Goal: Task Accomplishment & Management: Use online tool/utility

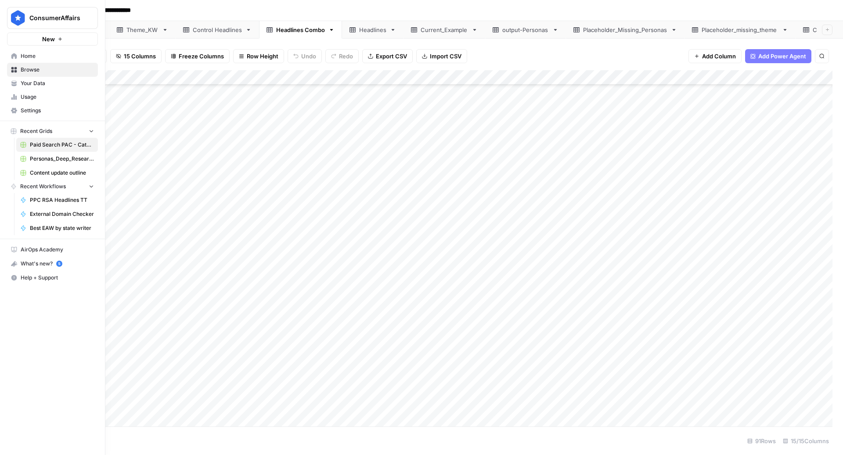
scroll to position [1031, 0]
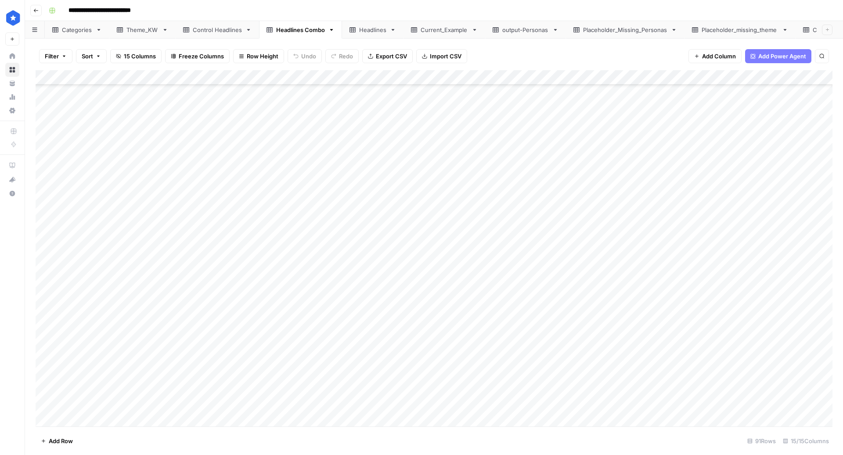
click at [378, 28] on div "Headlines" at bounding box center [372, 29] width 27 height 9
click at [377, 58] on span "Export CSV" at bounding box center [392, 56] width 31 height 9
click at [143, 27] on div "Theme_KW" at bounding box center [142, 29] width 32 height 9
click at [316, 28] on div "Headlines Combo" at bounding box center [300, 29] width 49 height 9
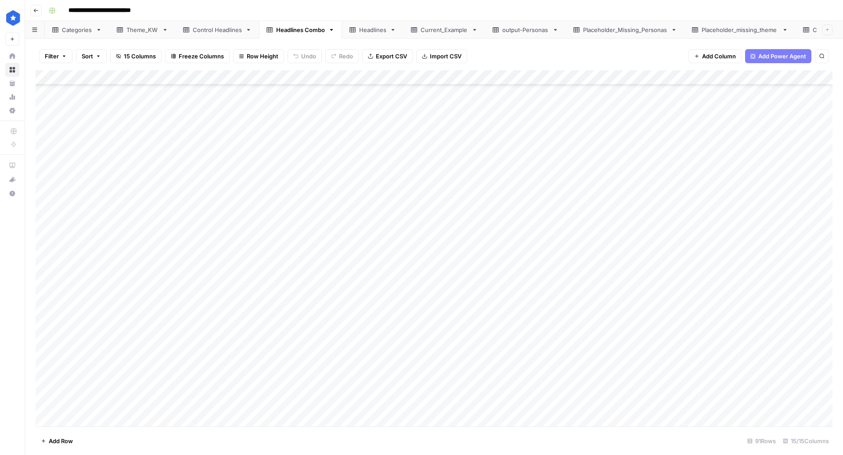
click at [72, 114] on div "Add Column" at bounding box center [434, 248] width 797 height 357
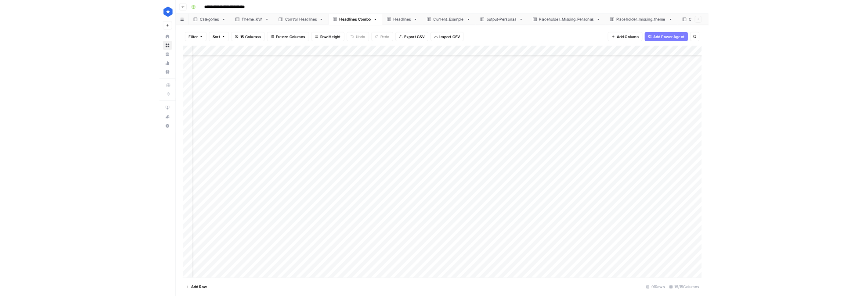
scroll to position [869, 0]
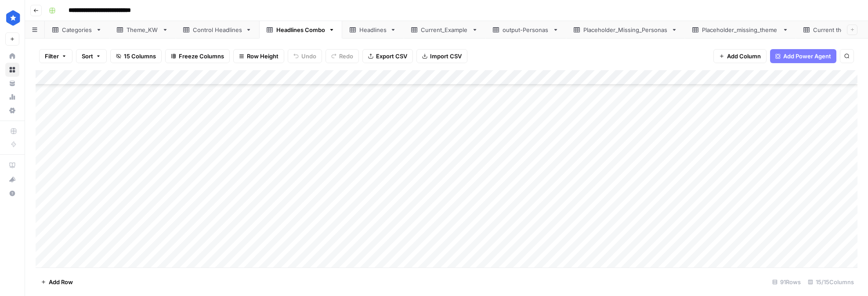
click at [138, 32] on div "Theme_KW" at bounding box center [142, 29] width 32 height 9
click at [364, 31] on div "Headlines" at bounding box center [372, 29] width 27 height 9
click at [45, 77] on div "Add Column" at bounding box center [447, 169] width 822 height 198
click at [70, 278] on span "Delete 96 Rows" at bounding box center [62, 282] width 43 height 9
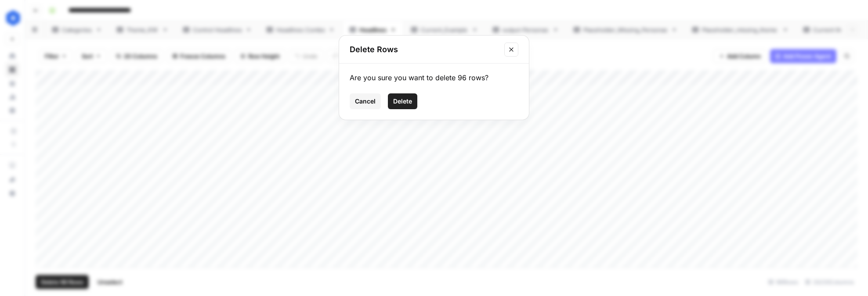
click at [405, 101] on span "Delete" at bounding box center [402, 101] width 19 height 9
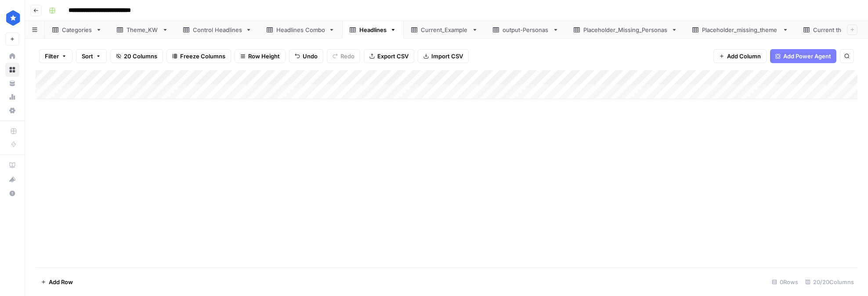
click at [296, 32] on div "Headlines Combo" at bounding box center [300, 29] width 49 height 9
click at [133, 28] on div "Theme_KW" at bounding box center [142, 29] width 32 height 9
click at [42, 93] on div "Add Column" at bounding box center [447, 169] width 822 height 198
click at [43, 108] on div "Add Column" at bounding box center [447, 169] width 822 height 198
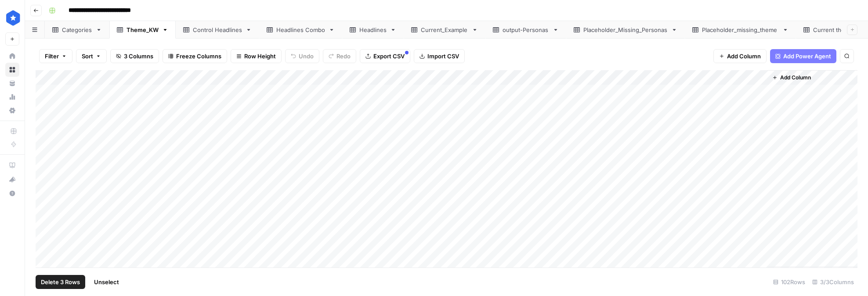
click at [43, 124] on div "Add Column" at bounding box center [447, 169] width 822 height 198
click at [43, 139] on div "Add Column" at bounding box center [447, 169] width 822 height 198
drag, startPoint x: 58, startPoint y: 287, endPoint x: 116, endPoint y: 192, distance: 111.2
click at [116, 192] on div "Filter Sort 3 Columns Freeze Columns Row Height Undo Redo Export CSV Import CSV…" at bounding box center [446, 168] width 843 height 258
click at [40, 152] on div "Add Column" at bounding box center [447, 169] width 822 height 198
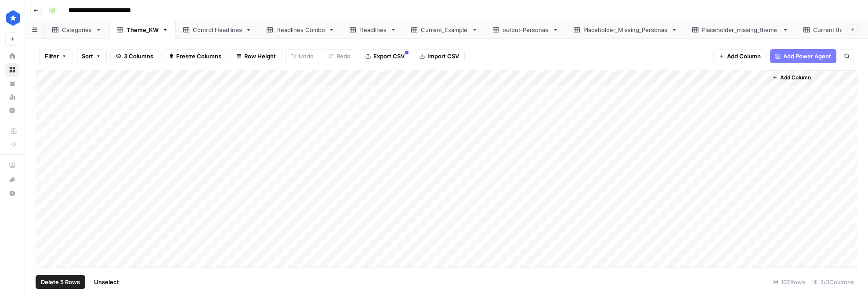
click at [44, 151] on div "Add Column" at bounding box center [447, 169] width 822 height 198
click at [45, 170] on div "Add Column" at bounding box center [447, 169] width 822 height 198
click at [46, 179] on div "Add Column" at bounding box center [447, 169] width 822 height 198
click at [44, 198] on div "Add Column" at bounding box center [447, 169] width 822 height 198
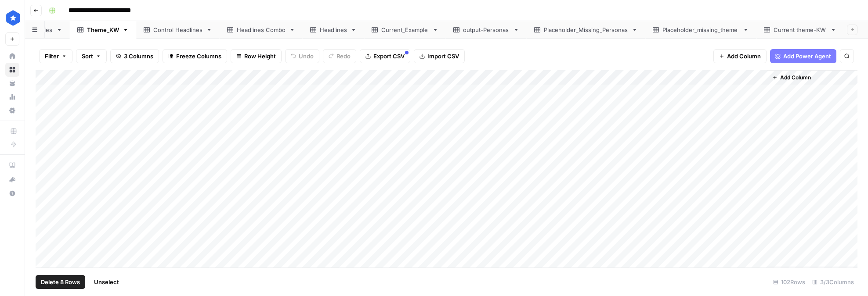
click at [802, 27] on div "Current theme-KW" at bounding box center [799, 29] width 53 height 9
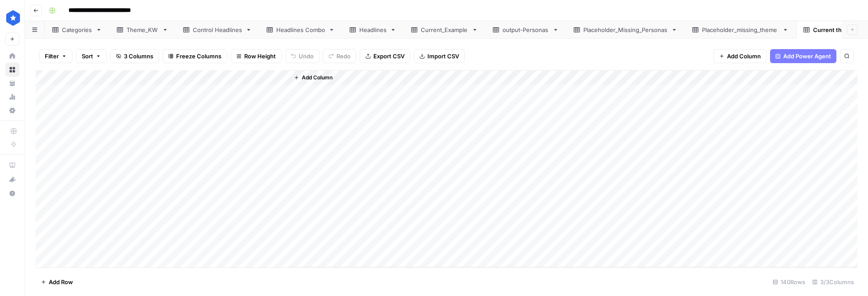
click at [142, 35] on link "Theme_KW" at bounding box center [142, 30] width 66 height 18
click at [43, 76] on div "Add Column" at bounding box center [447, 169] width 822 height 198
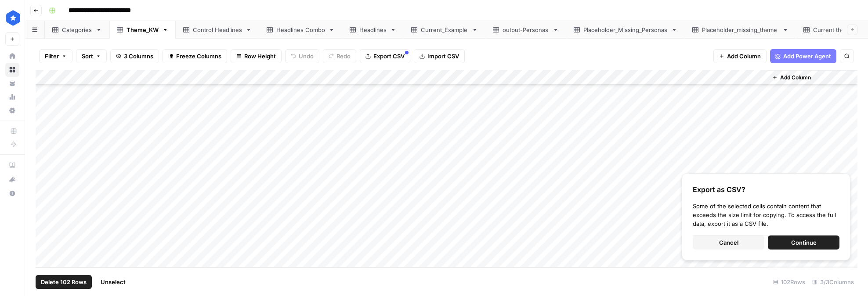
click at [710, 238] on button "Cancel" at bounding box center [728, 243] width 72 height 14
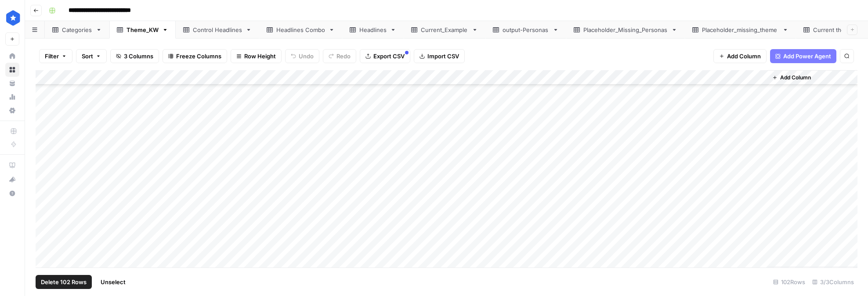
scroll to position [0, 0]
click at [233, 187] on div "Add Column" at bounding box center [447, 169] width 822 height 198
drag, startPoint x: 131, startPoint y: 87, endPoint x: 290, endPoint y: 96, distance: 159.2
click at [290, 96] on div "Add Column" at bounding box center [447, 169] width 822 height 198
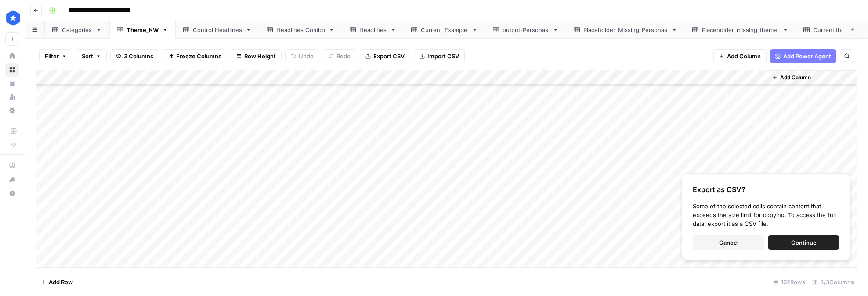
click at [730, 242] on span "Cancel" at bounding box center [728, 242] width 19 height 9
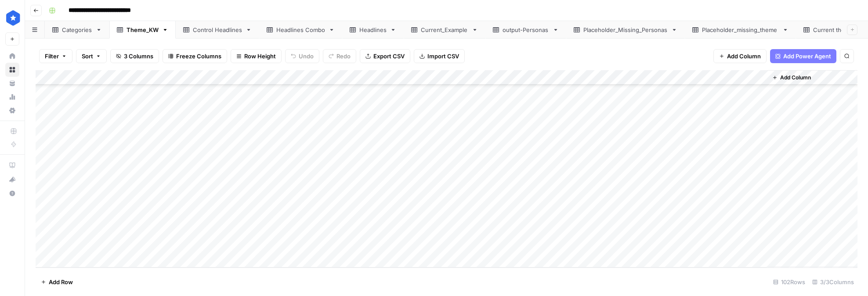
click at [144, 243] on div "Add Column" at bounding box center [447, 169] width 822 height 198
drag, startPoint x: 315, startPoint y: 248, endPoint x: 70, endPoint y: 55, distance: 311.5
click at [70, 55] on div "Filter Sort 3 Columns Freeze Columns Row Height Undo Redo Export CSV Import CSV…" at bounding box center [446, 168] width 843 height 258
drag, startPoint x: 72, startPoint y: 91, endPoint x: 401, endPoint y: 132, distance: 331.4
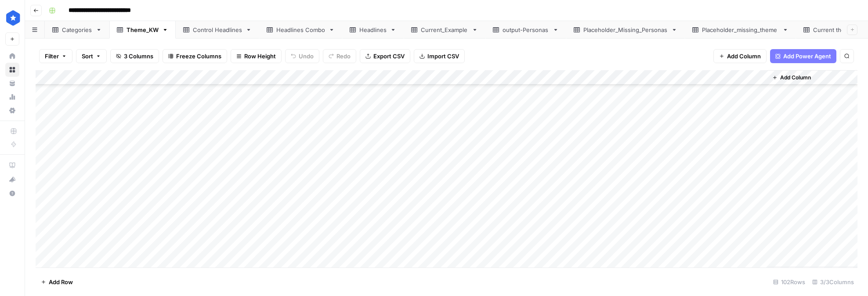
click at [401, 132] on div "Add Column" at bounding box center [447, 169] width 822 height 198
click at [786, 28] on div "Current theme-KW" at bounding box center [799, 29] width 53 height 9
click at [45, 75] on div "Add Column" at bounding box center [447, 169] width 822 height 198
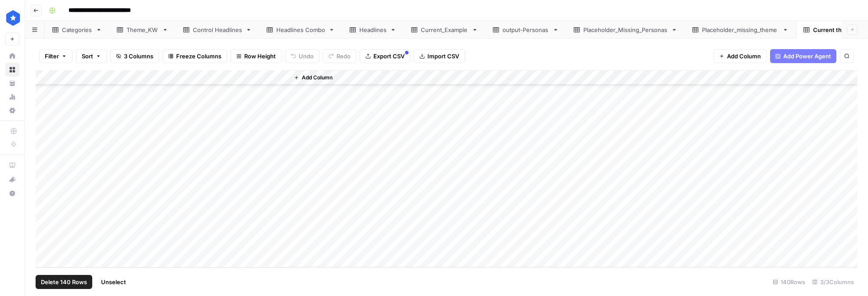
click at [69, 283] on span "Delete 140 Rows" at bounding box center [64, 282] width 46 height 9
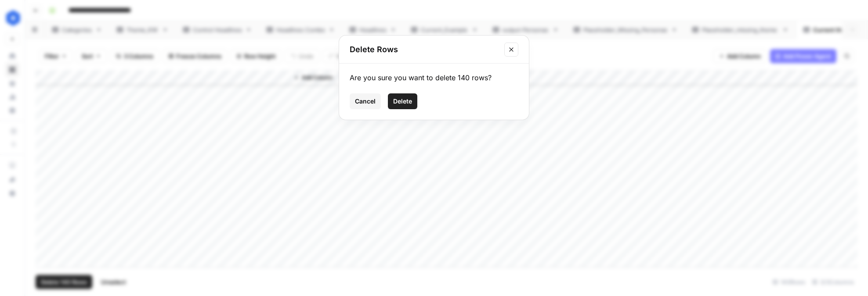
click at [411, 105] on span "Delete" at bounding box center [402, 101] width 19 height 9
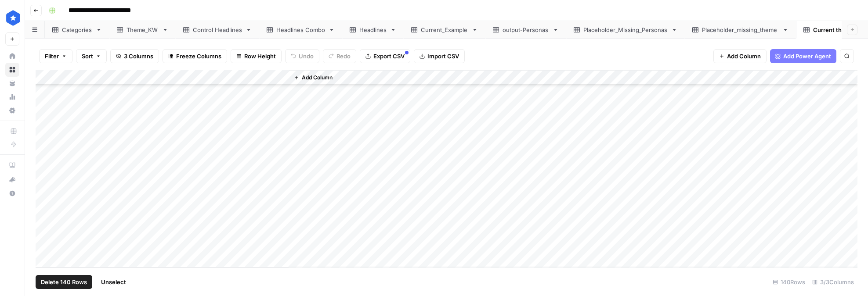
scroll to position [0, 0]
click at [96, 95] on div "Add Column" at bounding box center [447, 84] width 822 height 29
type textarea "**********"
click at [243, 200] on div "Add Column" at bounding box center [447, 169] width 822 height 198
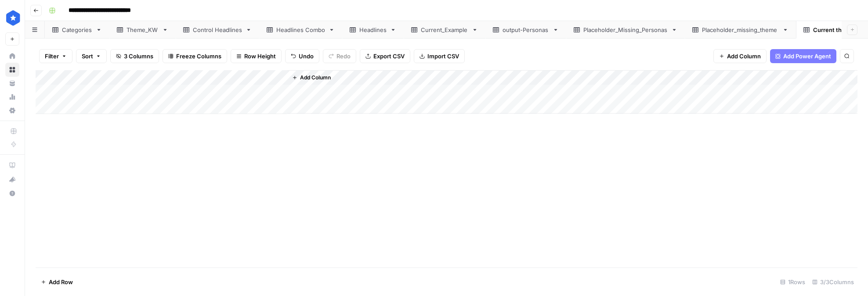
click at [41, 91] on div "Add Column" at bounding box center [447, 92] width 822 height 44
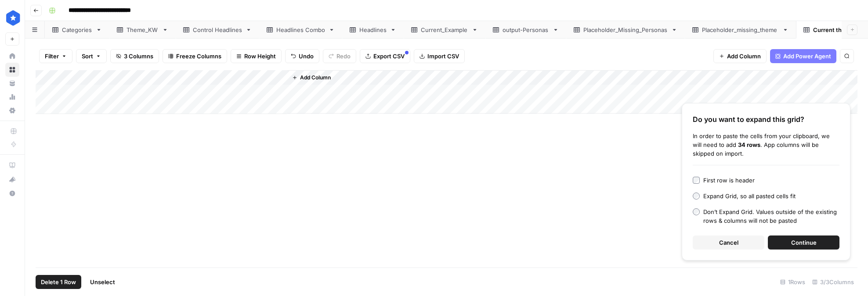
click at [803, 244] on span "Continue" at bounding box center [803, 242] width 25 height 9
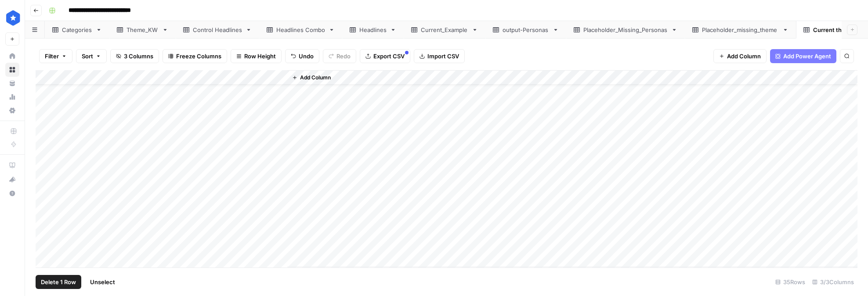
scroll to position [354, 0]
click at [47, 262] on div "Add Column" at bounding box center [447, 169] width 822 height 198
click at [130, 32] on div "Theme_KW" at bounding box center [142, 29] width 32 height 9
drag, startPoint x: 96, startPoint y: 130, endPoint x: 328, endPoint y: 244, distance: 259.0
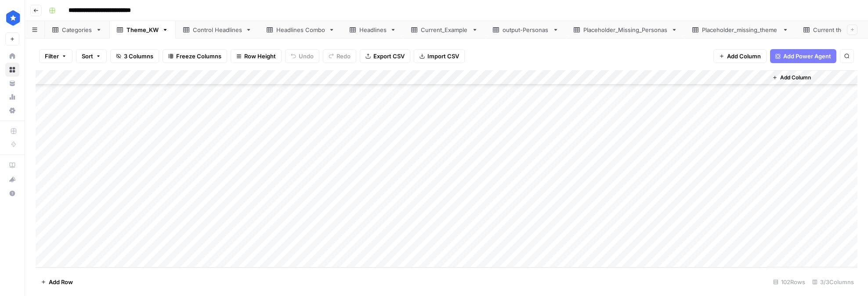
click at [328, 244] on div "Add Column" at bounding box center [447, 169] width 822 height 198
click at [788, 27] on div "Current theme-KW" at bounding box center [799, 29] width 53 height 9
click at [41, 260] on div "Add Column" at bounding box center [447, 169] width 822 height 198
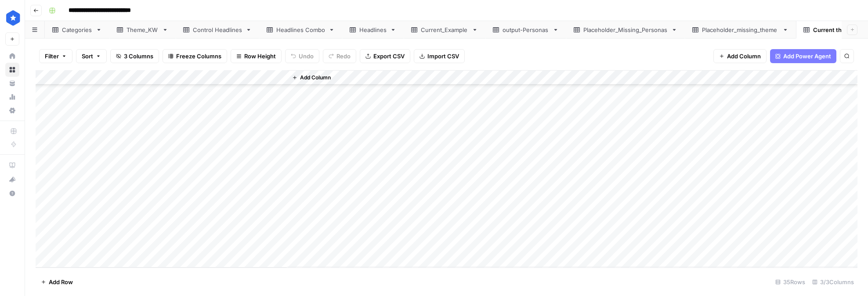
click at [46, 260] on div "Add Column" at bounding box center [447, 169] width 822 height 198
click at [74, 260] on div "Add Column" at bounding box center [447, 169] width 822 height 198
click at [268, 258] on div "Add Column" at bounding box center [447, 169] width 822 height 198
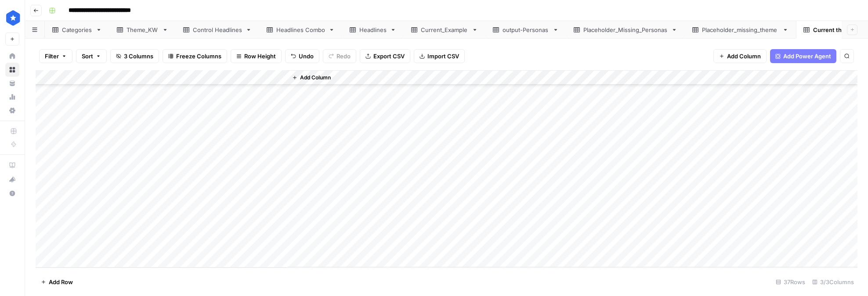
click at [90, 246] on div "Add Column" at bounding box center [447, 169] width 822 height 198
click at [87, 227] on div "Add Column" at bounding box center [447, 169] width 822 height 198
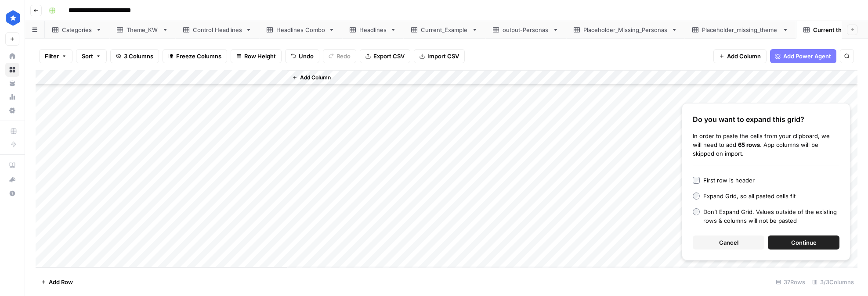
click at [781, 237] on button "Continue" at bounding box center [804, 243] width 72 height 14
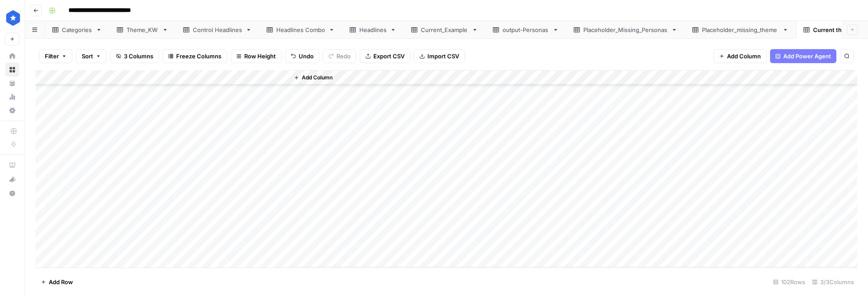
scroll to position [1354, 0]
click at [150, 30] on div "Theme_KW" at bounding box center [142, 29] width 32 height 9
drag, startPoint x: 99, startPoint y: 92, endPoint x: 329, endPoint y: 183, distance: 247.1
click at [329, 183] on div "Add Column" at bounding box center [447, 169] width 822 height 198
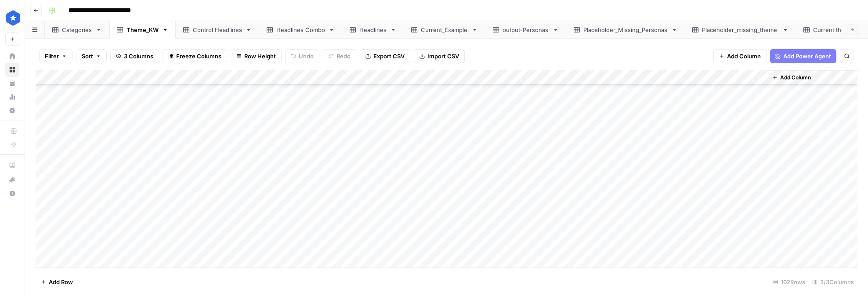
click at [537, 53] on div "Filter Sort 3 Columns Freeze Columns Row Height Undo Redo Export CSV Import CSV…" at bounding box center [447, 56] width 822 height 28
click at [43, 94] on div "Add Column" at bounding box center [447, 169] width 822 height 198
click at [43, 110] on div "Add Column" at bounding box center [447, 169] width 822 height 198
click at [45, 123] on div "Add Column" at bounding box center [447, 169] width 822 height 198
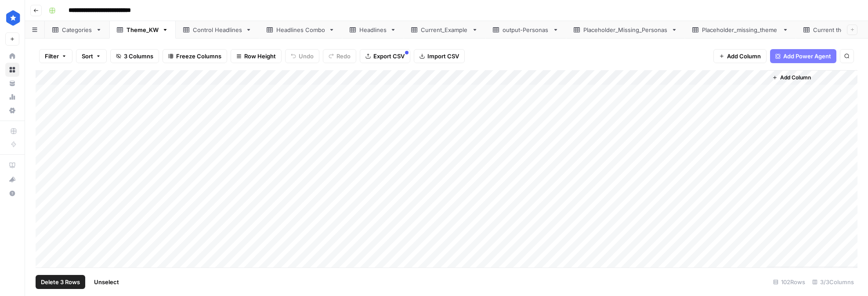
click at [45, 138] on div "Add Column" at bounding box center [447, 169] width 822 height 198
click at [45, 150] on div "Add Column" at bounding box center [447, 169] width 822 height 198
click at [45, 159] on div "Add Column" at bounding box center [447, 169] width 822 height 198
click at [45, 173] on div "Add Column" at bounding box center [447, 169] width 822 height 198
click at [45, 164] on div "Add Column" at bounding box center [447, 169] width 822 height 198
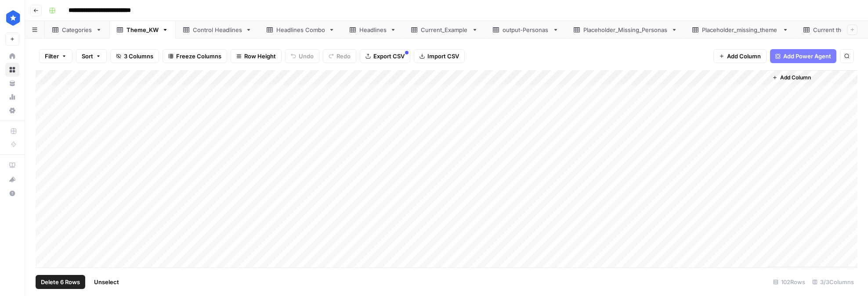
click at [45, 181] on div "Add Column" at bounding box center [447, 169] width 822 height 198
click at [44, 209] on div "Add Column" at bounding box center [447, 169] width 822 height 198
click at [46, 195] on div "Add Column" at bounding box center [447, 169] width 822 height 198
click at [49, 226] on div "Add Column" at bounding box center [447, 169] width 822 height 198
click at [45, 238] on div "Add Column" at bounding box center [447, 169] width 822 height 198
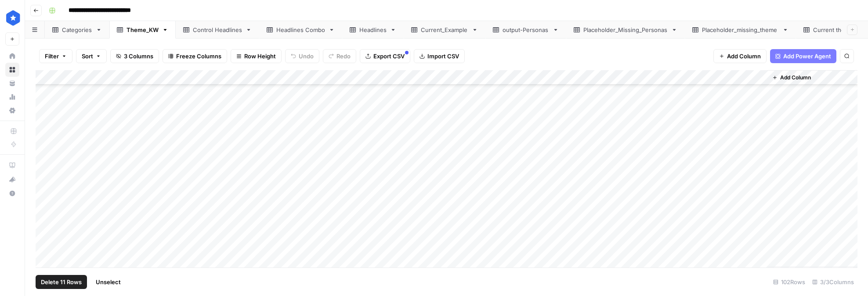
scroll to position [132, 0]
click at [43, 123] on div "Add Column" at bounding box center [447, 169] width 822 height 198
click at [43, 135] on div "Add Column" at bounding box center [447, 169] width 822 height 198
click at [43, 148] on div "Add Column" at bounding box center [447, 169] width 822 height 198
click at [45, 155] on div "Add Column" at bounding box center [447, 169] width 822 height 198
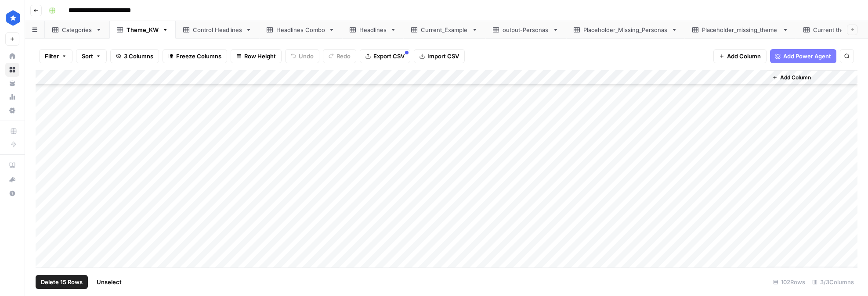
click at [45, 167] on div "Add Column" at bounding box center [447, 169] width 822 height 198
click at [45, 185] on div "Add Column" at bounding box center [447, 169] width 822 height 198
click at [45, 198] on div "Add Column" at bounding box center [447, 169] width 822 height 198
click at [45, 222] on div "Add Column" at bounding box center [447, 169] width 822 height 198
click at [45, 211] on div "Add Column" at bounding box center [447, 169] width 822 height 198
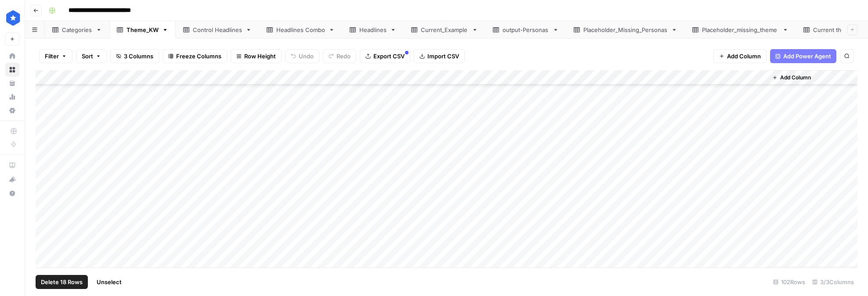
click at [45, 230] on div "Add Column" at bounding box center [447, 169] width 822 height 198
click at [46, 107] on div "Add Column" at bounding box center [447, 169] width 822 height 198
click at [46, 125] on div "Add Column" at bounding box center [447, 169] width 822 height 198
click at [46, 141] on div "Add Column" at bounding box center [447, 169] width 822 height 198
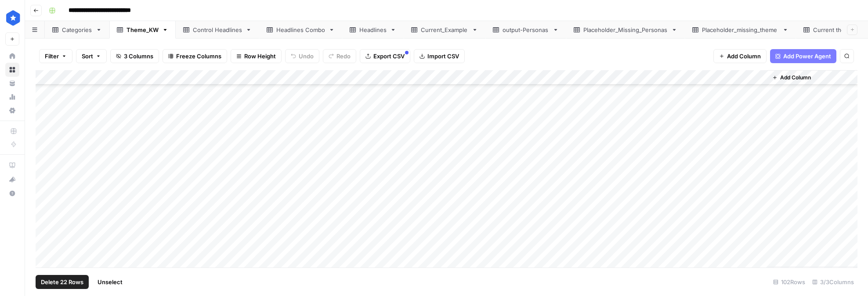
click at [44, 155] on div "Add Column" at bounding box center [447, 169] width 822 height 198
click at [46, 93] on div "Add Column" at bounding box center [447, 169] width 822 height 198
click at [46, 109] on div "Add Column" at bounding box center [447, 169] width 822 height 198
click at [46, 125] on div "Add Column" at bounding box center [447, 169] width 822 height 198
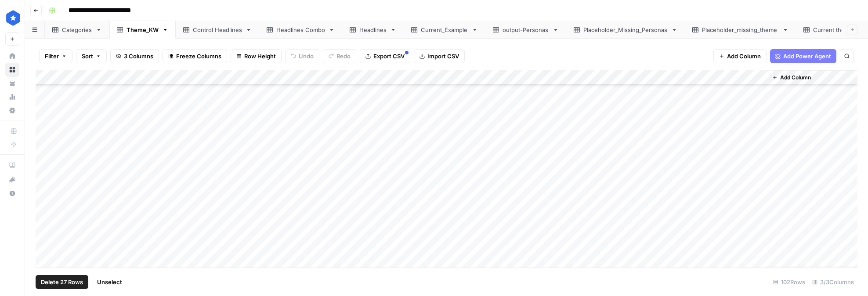
click at [46, 137] on div "Add Column" at bounding box center [447, 169] width 822 height 198
click at [46, 154] on div "Add Column" at bounding box center [447, 169] width 822 height 198
click at [46, 170] on div "Add Column" at bounding box center [447, 169] width 822 height 198
click at [44, 185] on div "Add Column" at bounding box center [447, 169] width 822 height 198
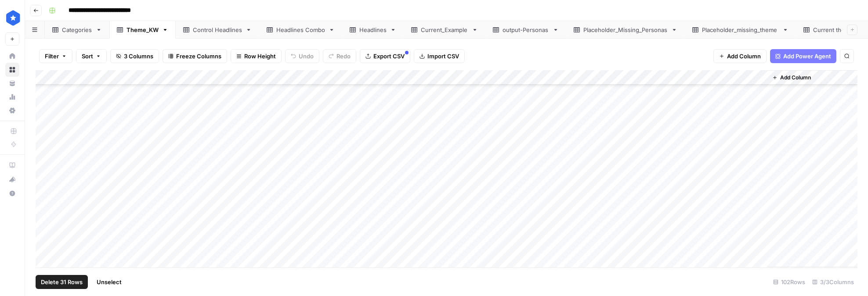
click at [47, 109] on div "Add Column" at bounding box center [447, 169] width 822 height 198
click at [45, 121] on div "Add Column" at bounding box center [447, 169] width 822 height 198
click at [45, 137] on div "Add Column" at bounding box center [447, 169] width 822 height 198
click at [45, 157] on div "Add Column" at bounding box center [447, 169] width 822 height 198
click at [46, 170] on div "Add Column" at bounding box center [447, 169] width 822 height 198
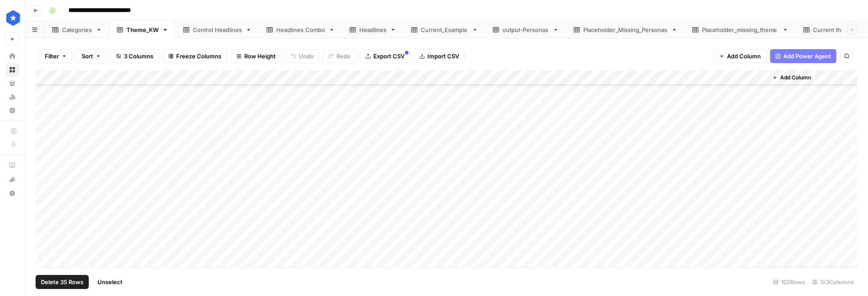
click at [46, 182] on div "Add Column" at bounding box center [447, 169] width 822 height 198
click at [46, 196] on div "Add Column" at bounding box center [447, 169] width 822 height 198
click at [62, 286] on span "Delete 37 Rows" at bounding box center [62, 282] width 42 height 9
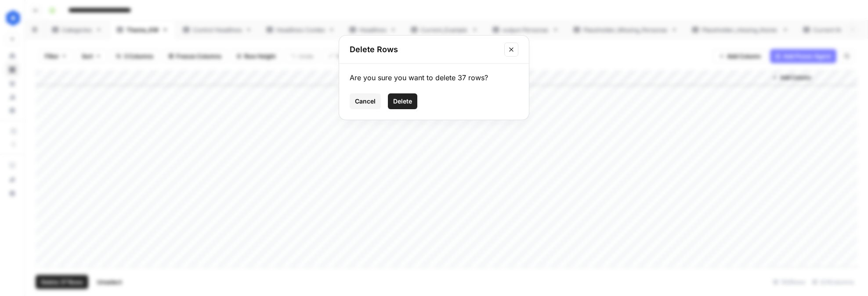
click at [400, 106] on button "Delete" at bounding box center [402, 102] width 29 height 16
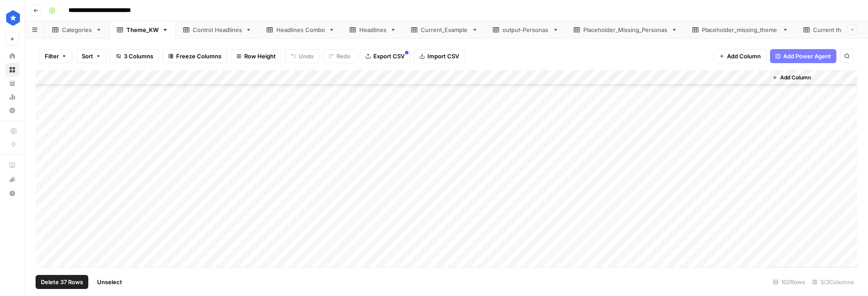
scroll to position [802, 0]
click at [625, 25] on div "Placeholder_Missing_Personas" at bounding box center [625, 29] width 84 height 9
click at [142, 32] on div "Theme_KW" at bounding box center [142, 29] width 32 height 9
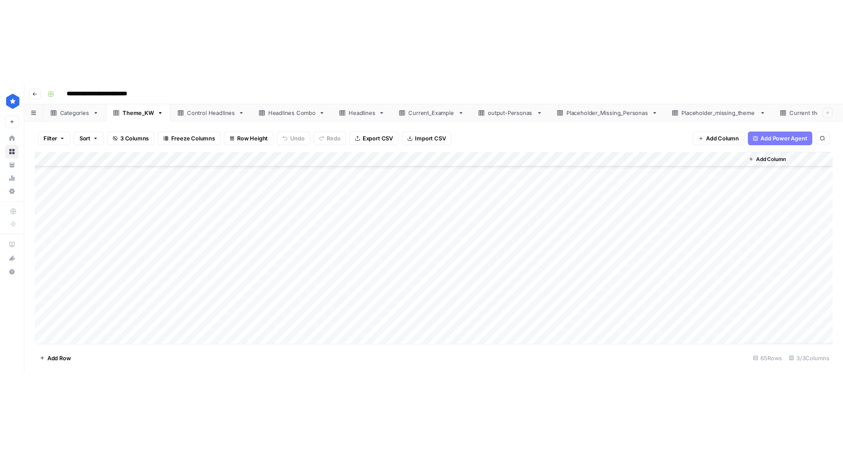
scroll to position [155, 0]
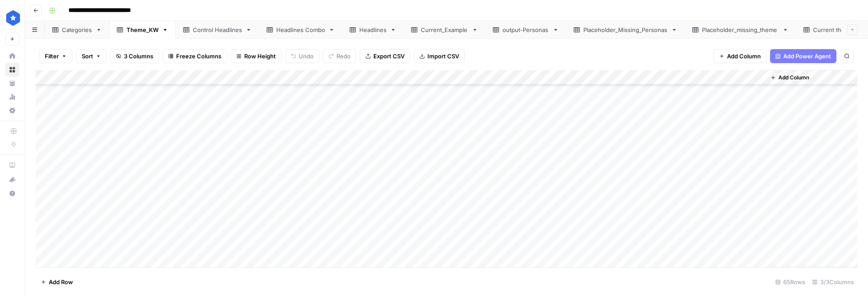
click at [365, 34] on div "Headlines" at bounding box center [372, 29] width 27 height 9
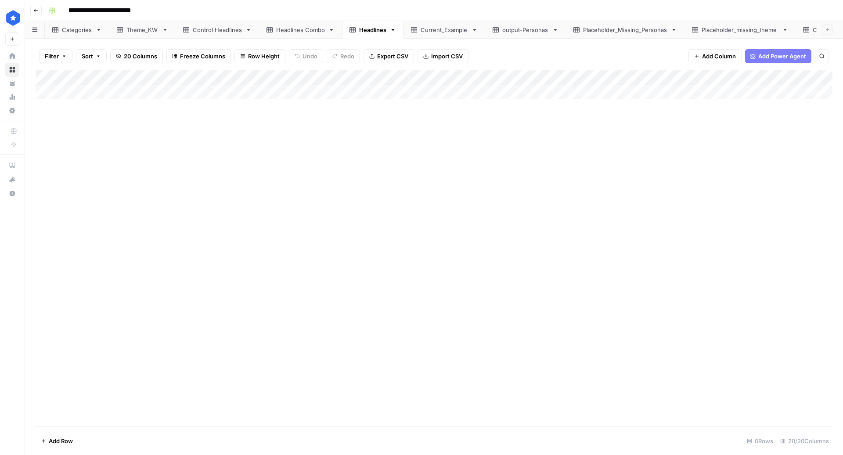
click at [133, 33] on div "Theme_KW" at bounding box center [142, 29] width 32 height 9
drag, startPoint x: 41, startPoint y: 301, endPoint x: 47, endPoint y: 301, distance: 5.3
click at [47, 301] on div "Add Column" at bounding box center [434, 248] width 797 height 357
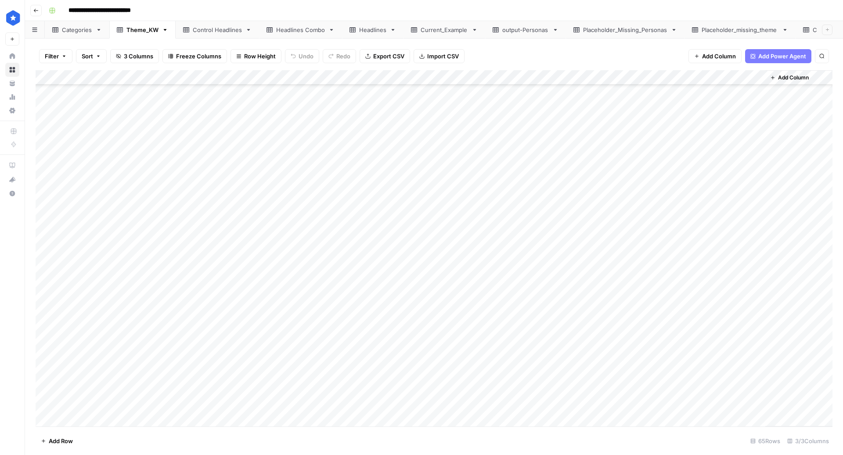
scroll to position [0, 0]
click at [381, 29] on div "Headlines" at bounding box center [372, 29] width 27 height 9
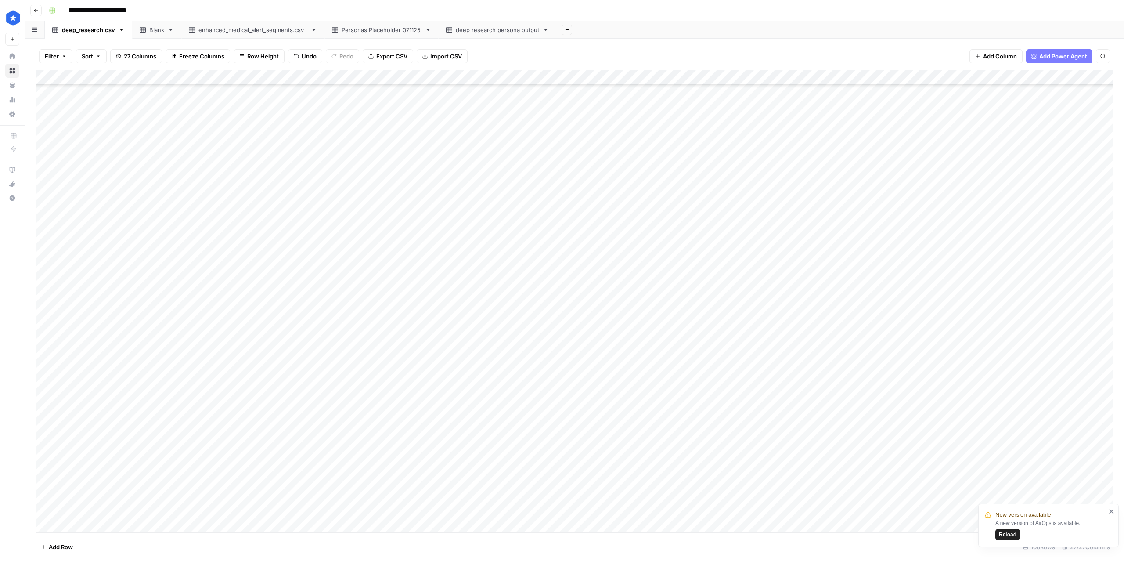
scroll to position [136, 0]
click at [1005, 534] on span "Reload" at bounding box center [1008, 534] width 18 height 8
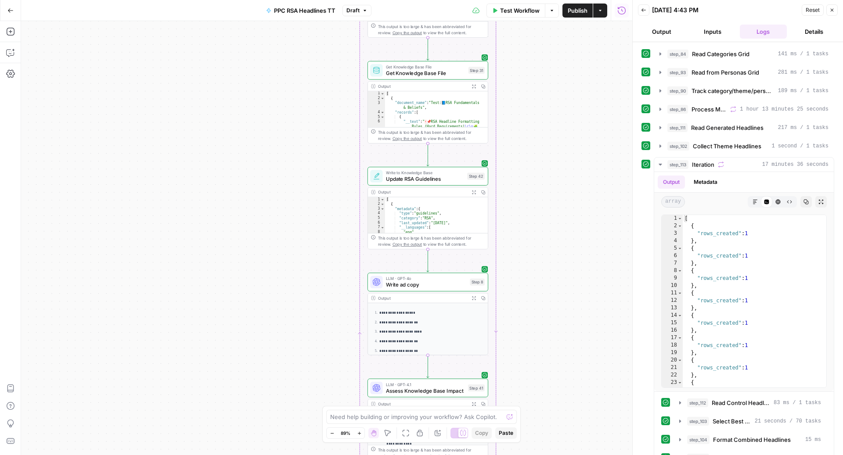
click at [414, 73] on span "Get Knowledge Base File" at bounding box center [425, 73] width 79 height 8
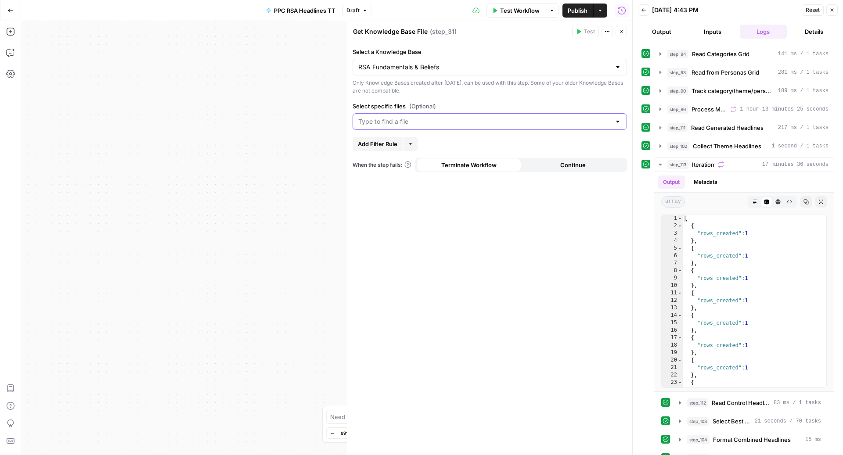
click at [432, 120] on input "Select specific files (Optional)" at bounding box center [484, 121] width 252 height 9
type input "test"
click at [398, 147] on span "Test: 📘 RSA Fundamentals & Beliefs" at bounding box center [484, 143] width 248 height 9
click at [384, 148] on button "Test: 📘 RSA Fundamentals & Beliefs" at bounding box center [490, 143] width 267 height 12
click at [409, 238] on div "Select a Knowledge Base RSA Fundamentals & Beliefs Only Knowledge Bases created…" at bounding box center [489, 248] width 285 height 413
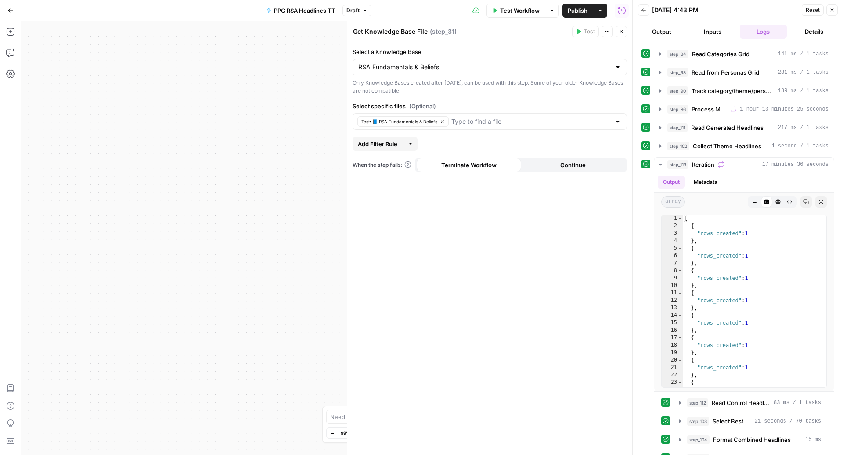
drag, startPoint x: 521, startPoint y: 16, endPoint x: 295, endPoint y: 73, distance: 233.3
click at [296, 73] on div "Go Back PPC RSA Headlines TT Draft Test Workflow Options Publish Actions Run Hi…" at bounding box center [316, 227] width 632 height 455
drag, startPoint x: 511, startPoint y: 10, endPoint x: 563, endPoint y: 253, distance: 248.8
click at [563, 253] on body "ConsumerAffairs New Home Browse Your Data Usage Settings Recent Grids Paid Sear…" at bounding box center [421, 227] width 843 height 455
click at [501, 7] on span "Test Workflow" at bounding box center [520, 10] width 40 height 9
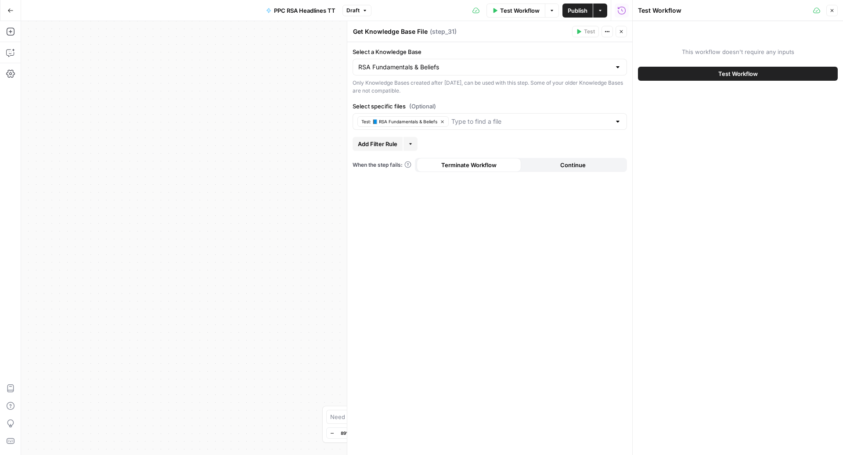
click at [723, 74] on span "Test Workflow" at bounding box center [738, 73] width 40 height 9
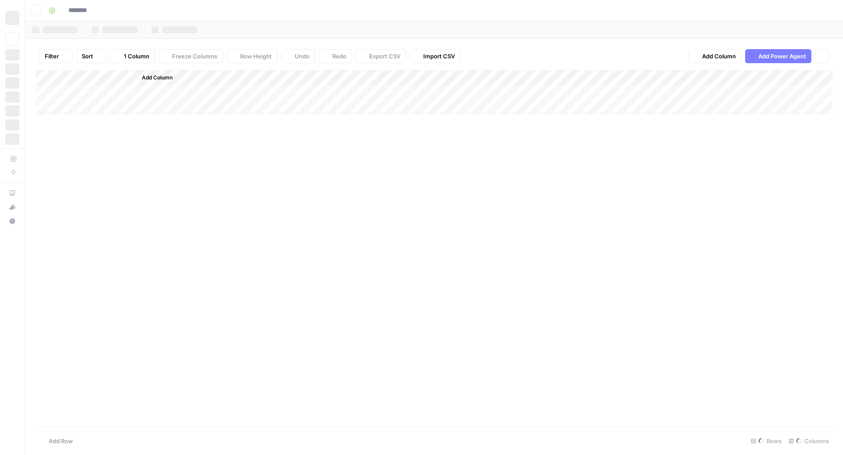
type input "**********"
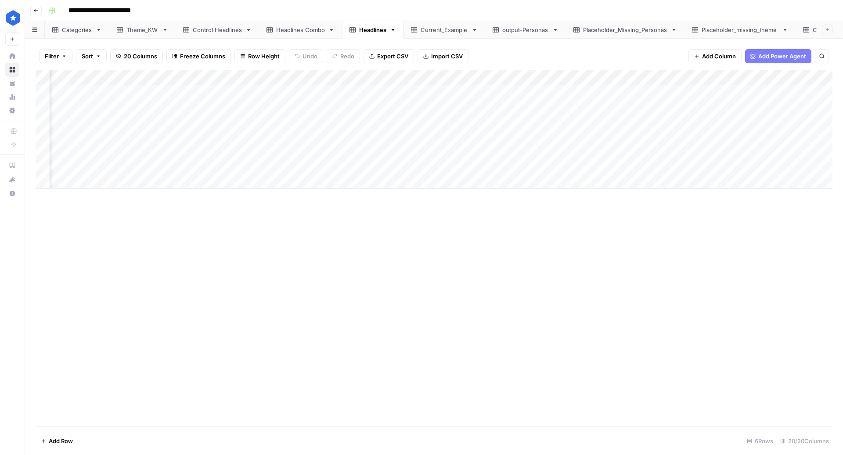
scroll to position [0, 207]
